Goal: Task Accomplishment & Management: Manage account settings

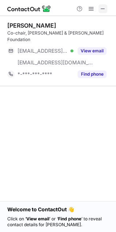
click at [103, 6] on span at bounding box center [103, 9] width 6 height 6
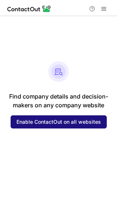
click at [58, 123] on span "Enable ContactOut on all websites" at bounding box center [58, 122] width 84 height 6
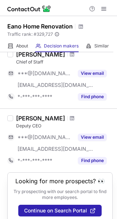
scroll to position [315, 0]
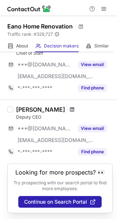
click at [70, 109] on span at bounding box center [72, 109] width 4 height 6
